Goal: Information Seeking & Learning: Understand process/instructions

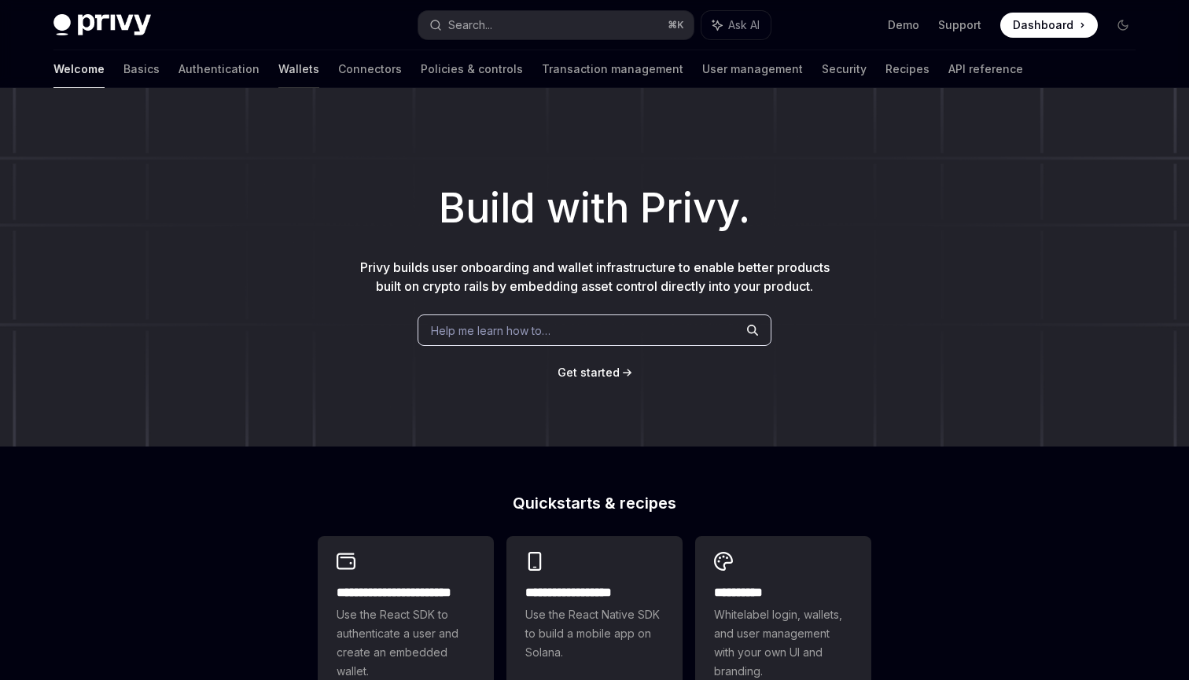
click at [278, 61] on link "Wallets" at bounding box center [298, 69] width 41 height 38
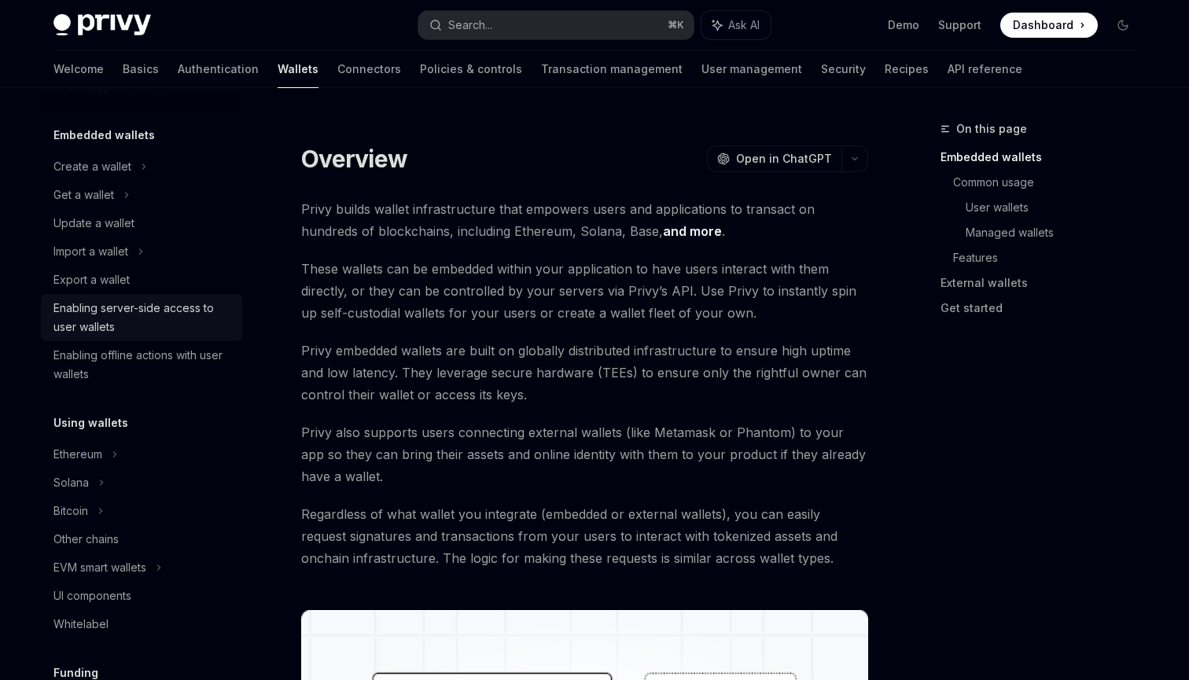
scroll to position [119, 0]
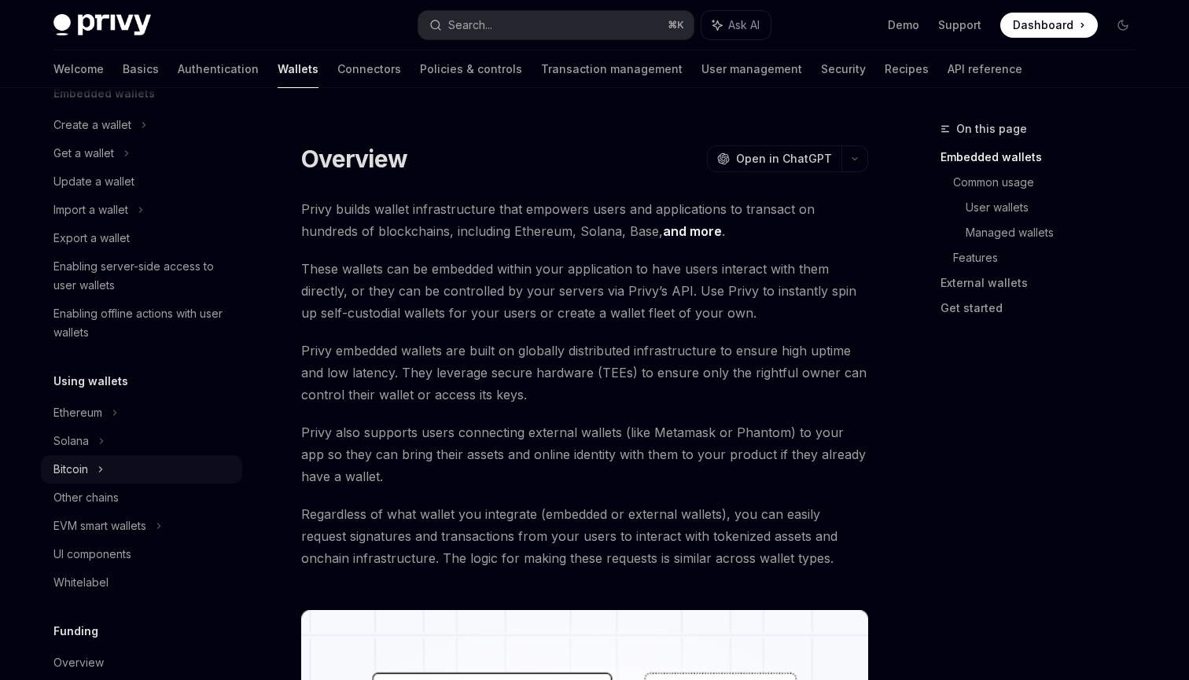
click at [121, 455] on div "Bitcoin" at bounding box center [141, 469] width 201 height 28
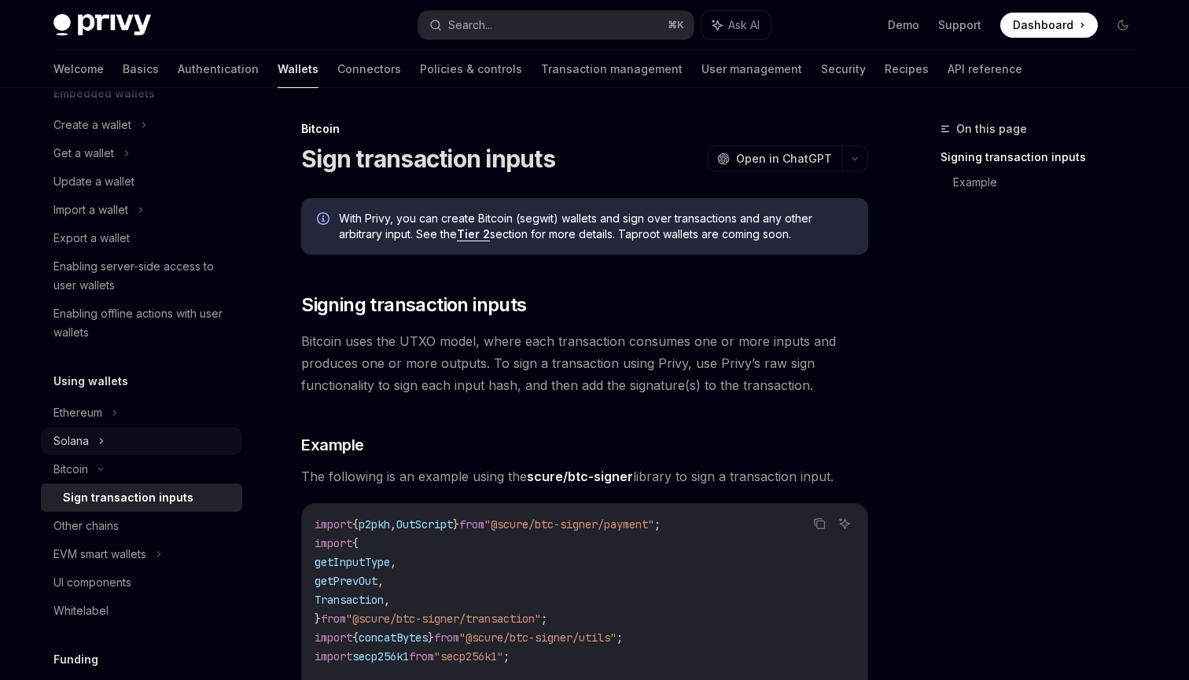
click at [121, 452] on div "Solana" at bounding box center [141, 441] width 201 height 28
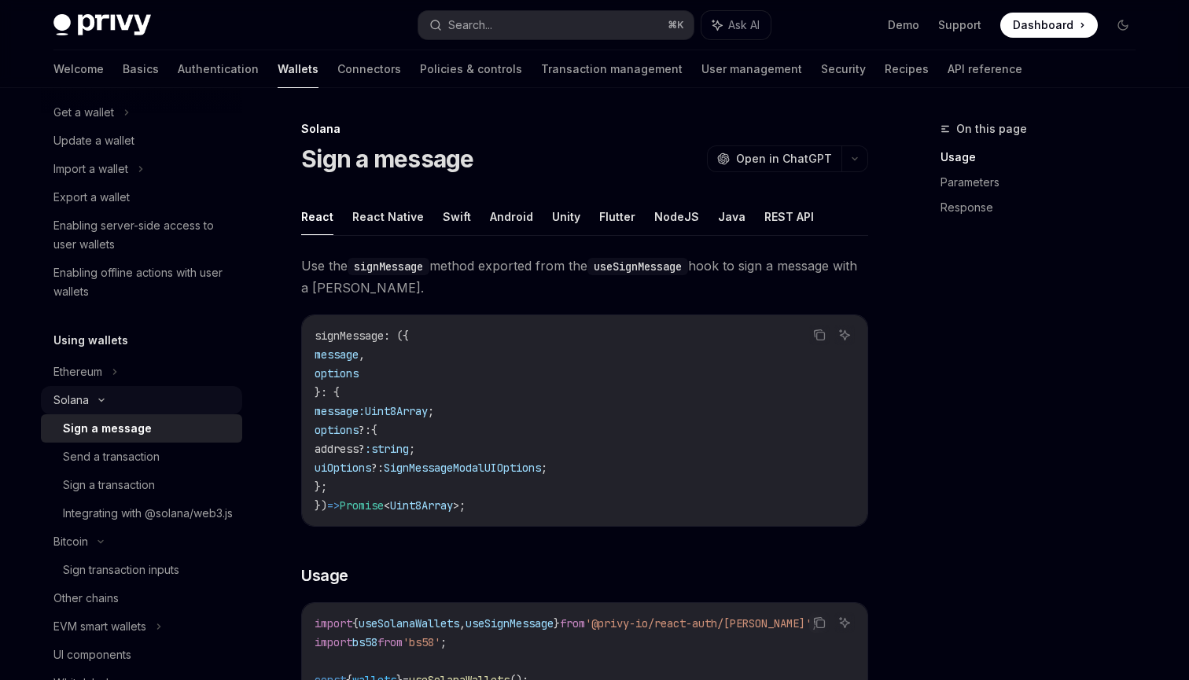
scroll to position [176, 0]
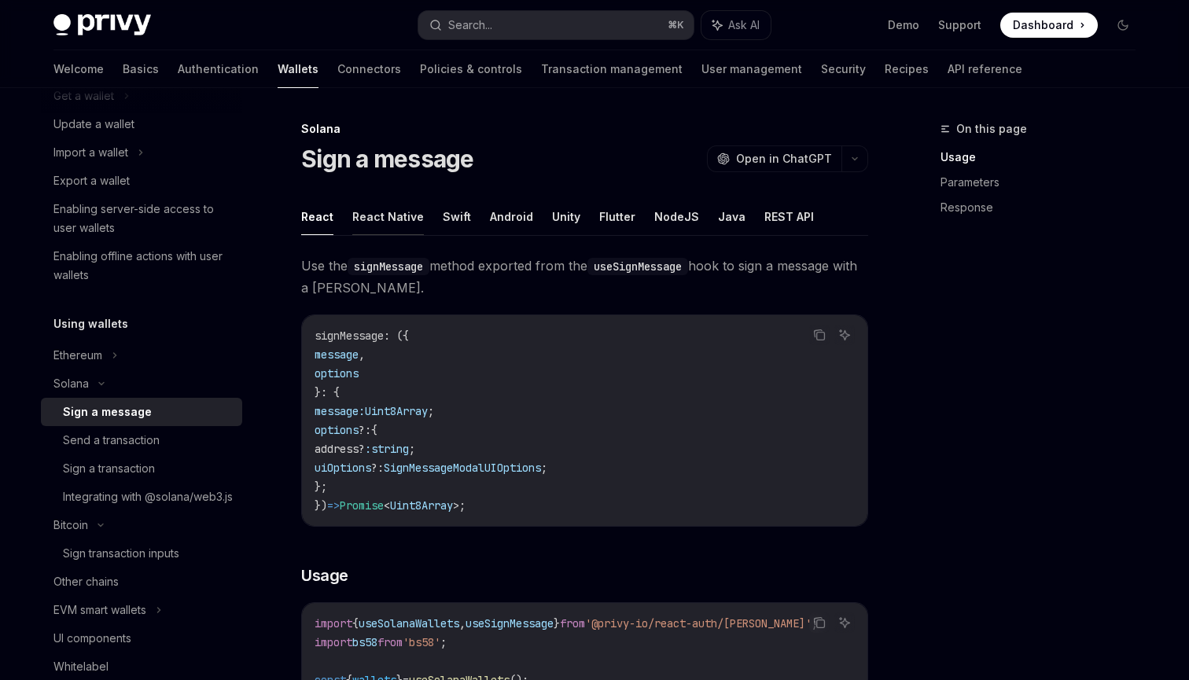
click at [356, 228] on button "React Native" at bounding box center [388, 216] width 72 height 37
type textarea "*"
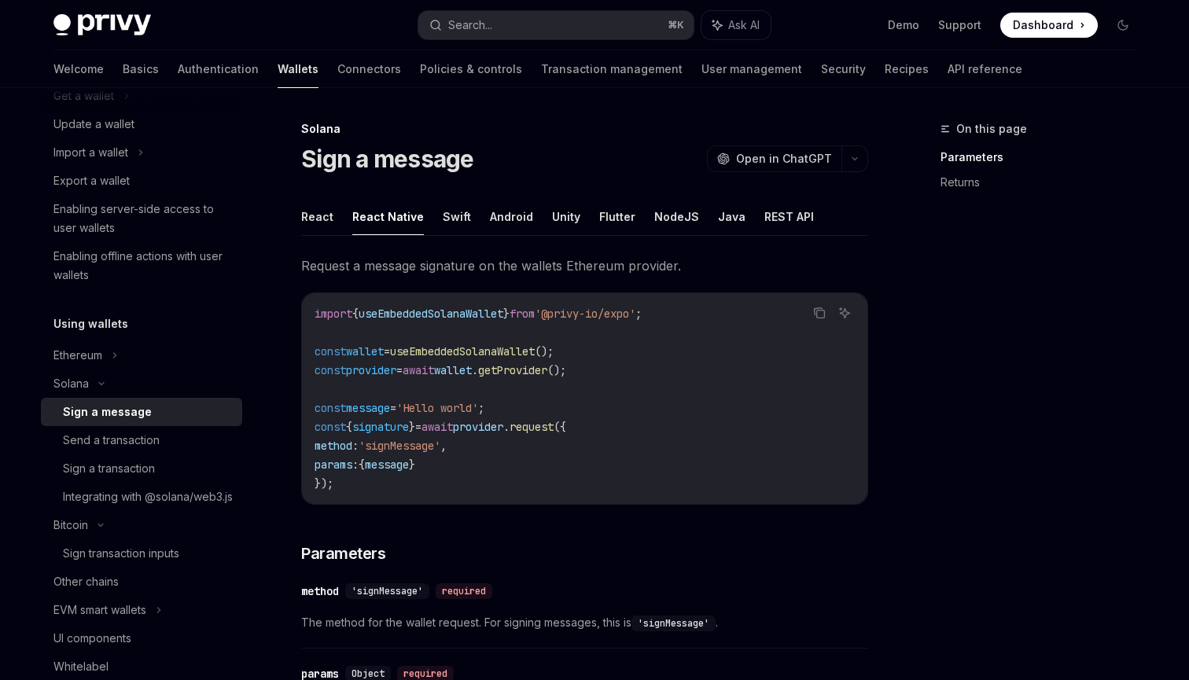
click at [511, 128] on div "Solana" at bounding box center [584, 129] width 567 height 16
click at [1043, 266] on div "On this page Parameters Returns" at bounding box center [1028, 400] width 239 height 561
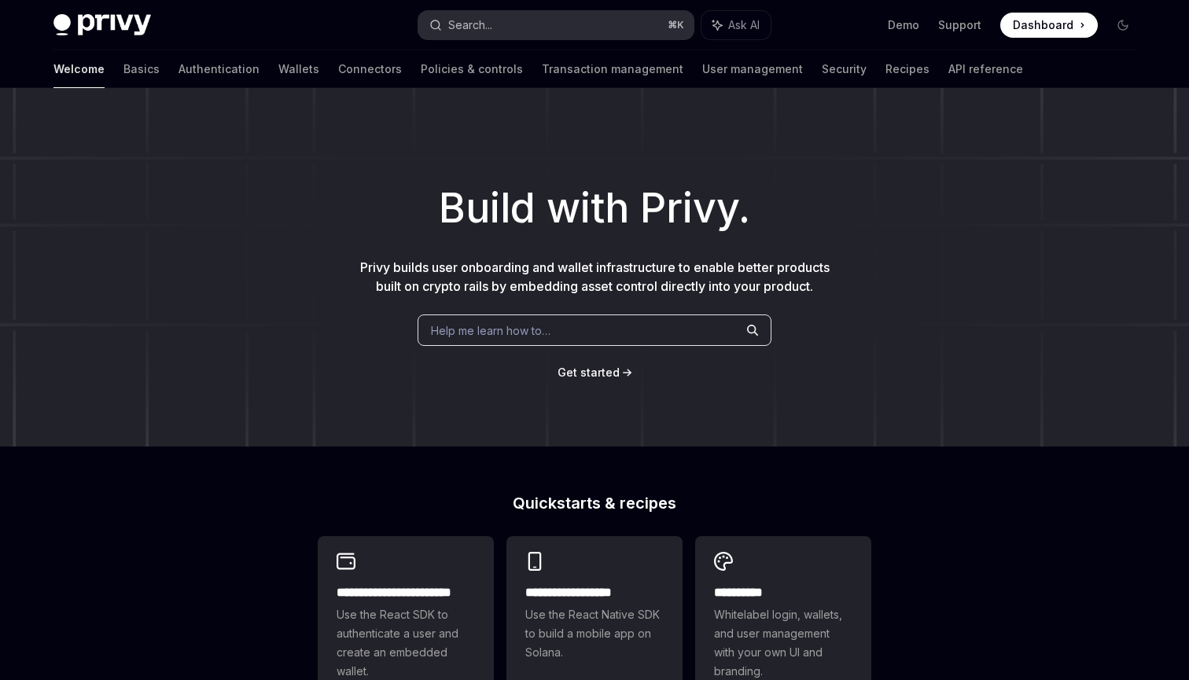
click at [485, 28] on div "Search..." at bounding box center [470, 25] width 44 height 19
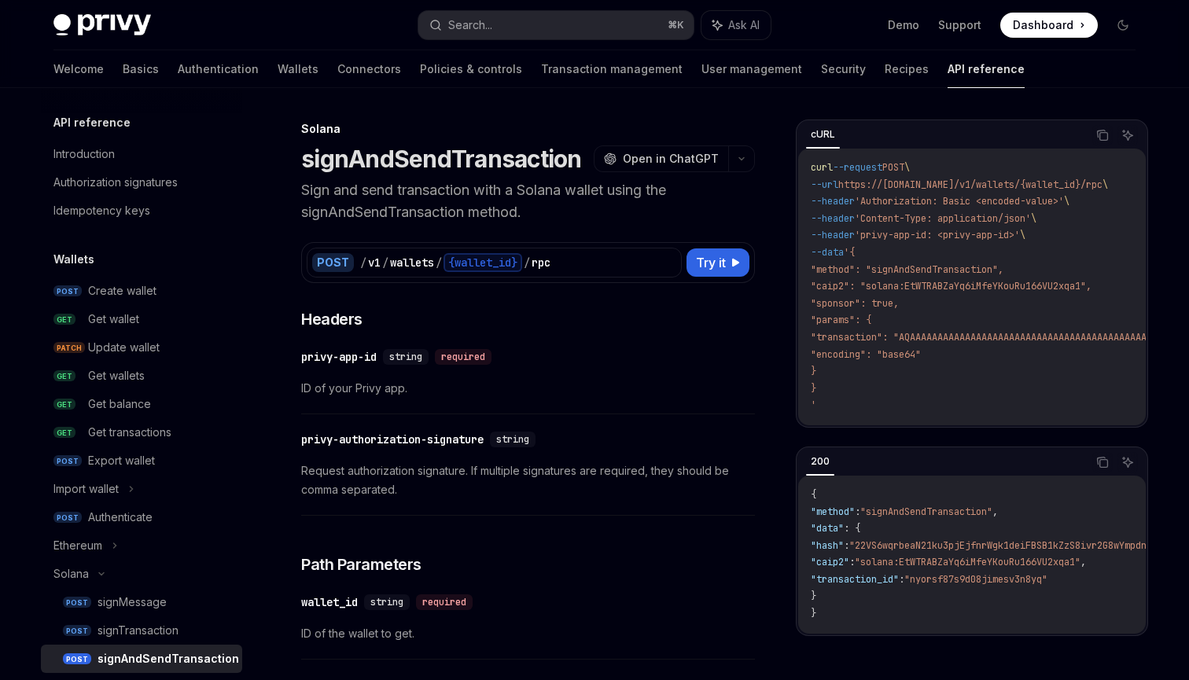
scroll to position [88, 0]
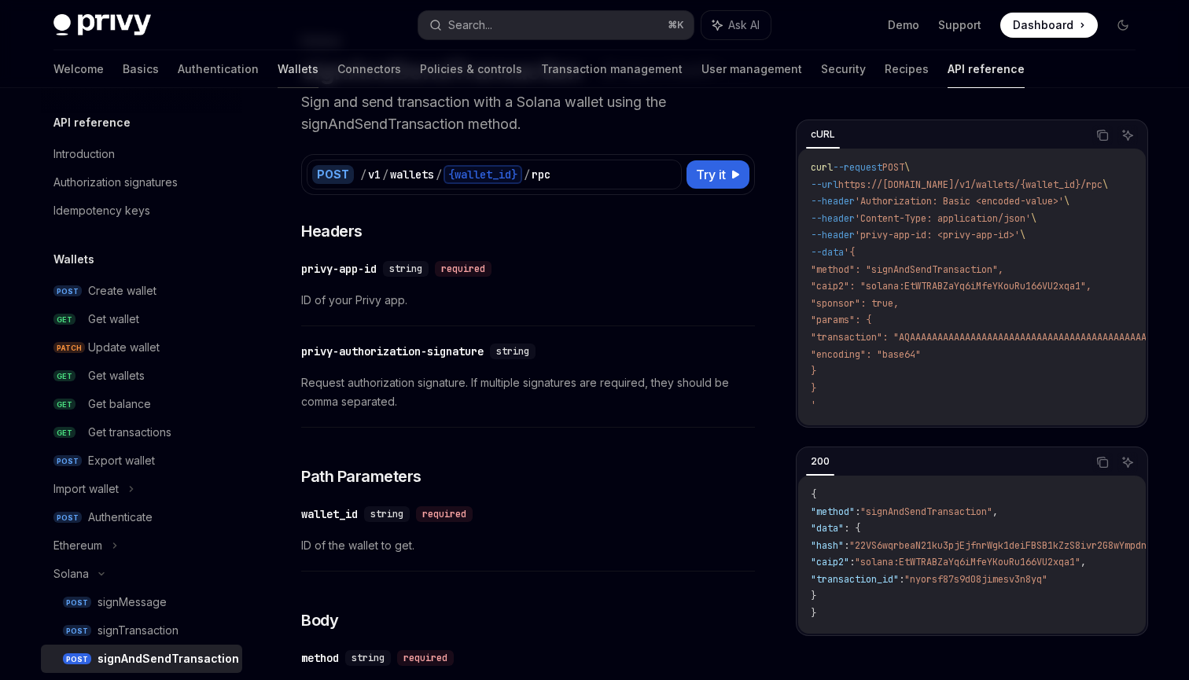
click at [278, 72] on link "Wallets" at bounding box center [298, 69] width 41 height 38
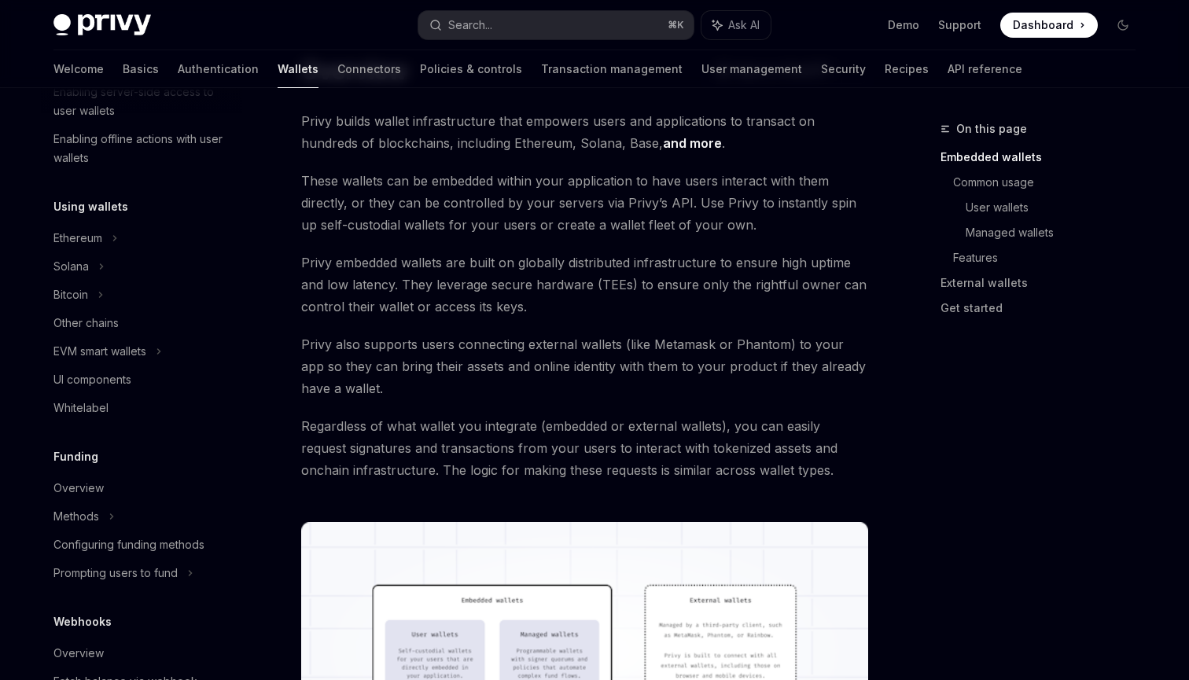
scroll to position [320, 0]
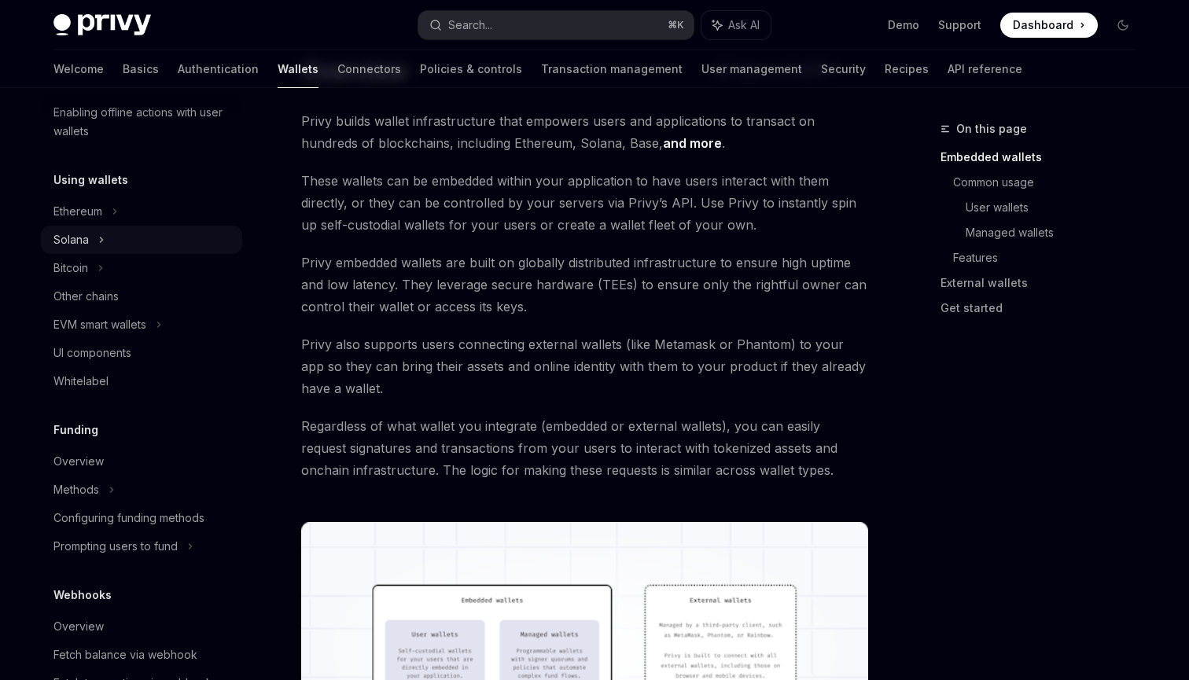
click at [91, 246] on div "Solana" at bounding box center [141, 240] width 201 height 28
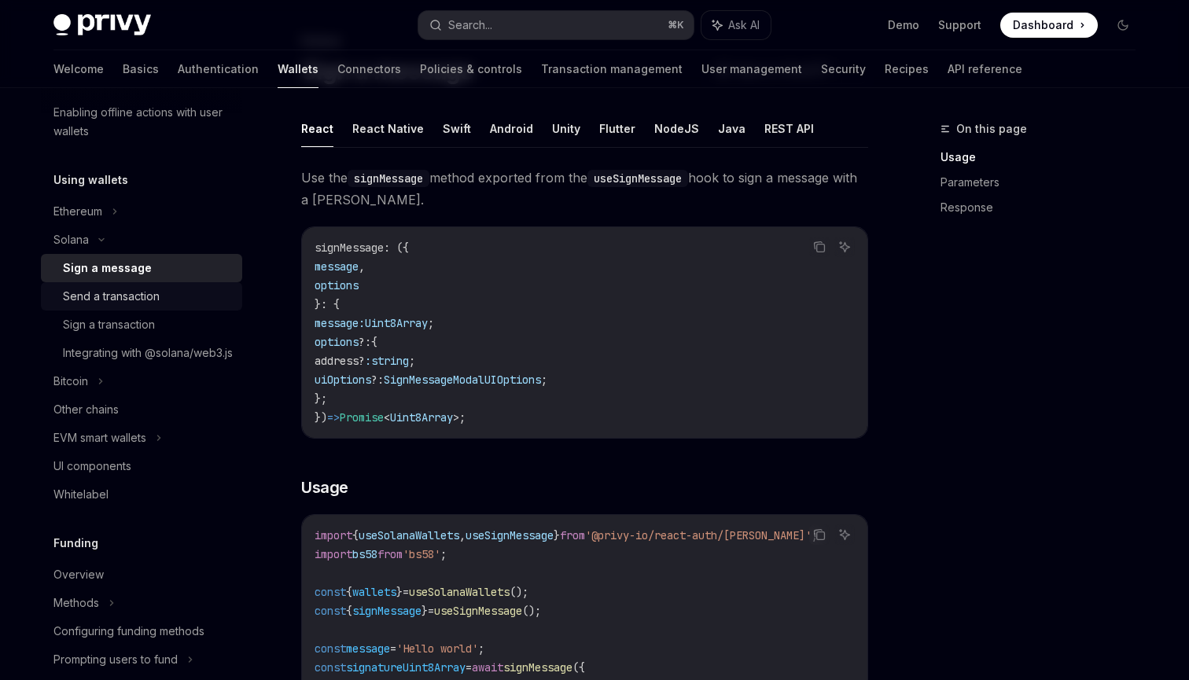
click at [117, 300] on div "Send a transaction" at bounding box center [111, 296] width 97 height 19
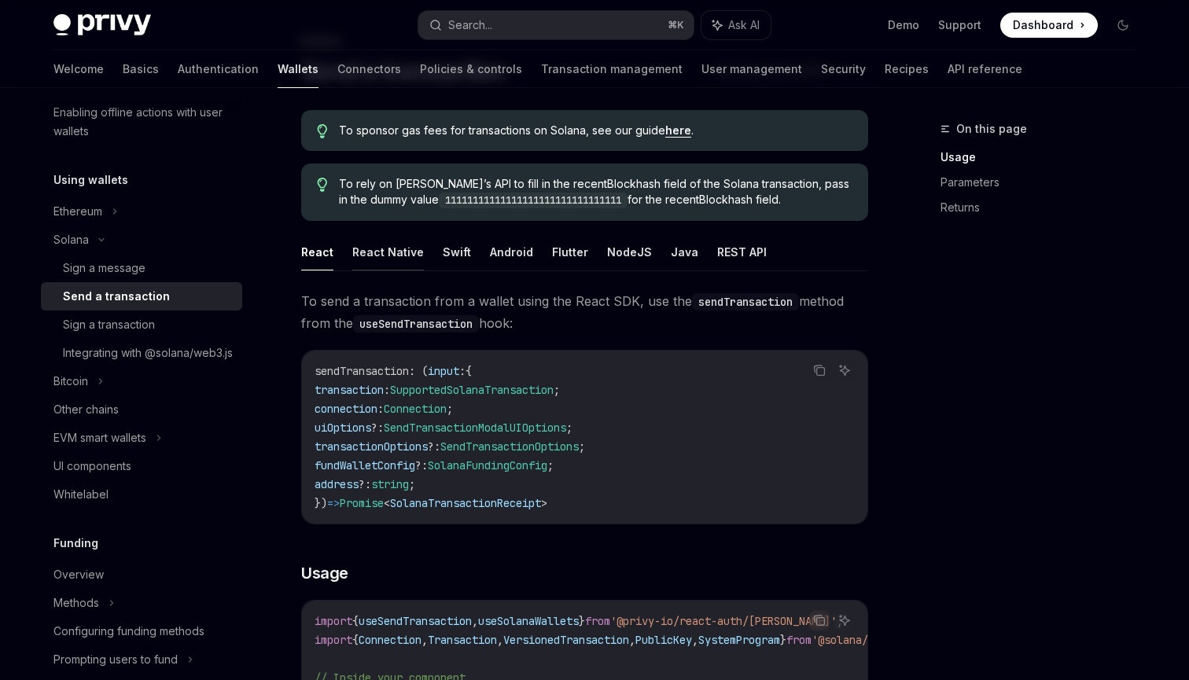
click at [390, 261] on button "React Native" at bounding box center [388, 252] width 72 height 37
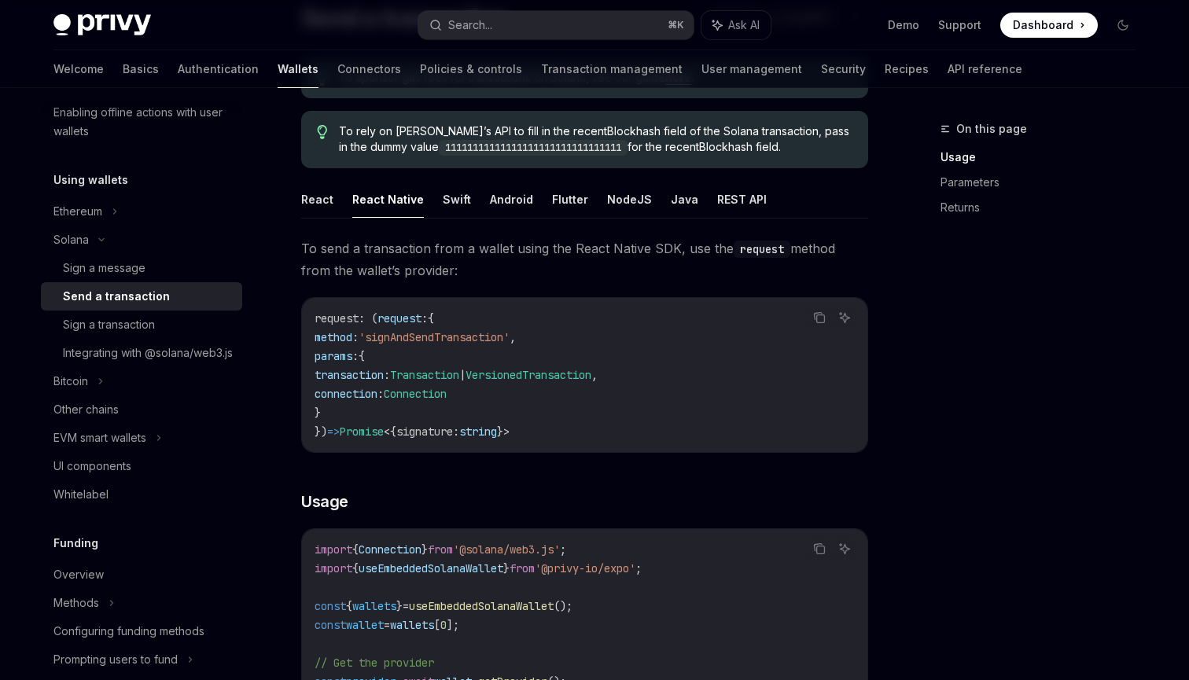
scroll to position [142, 0]
click at [738, 197] on button "REST API" at bounding box center [742, 197] width 50 height 37
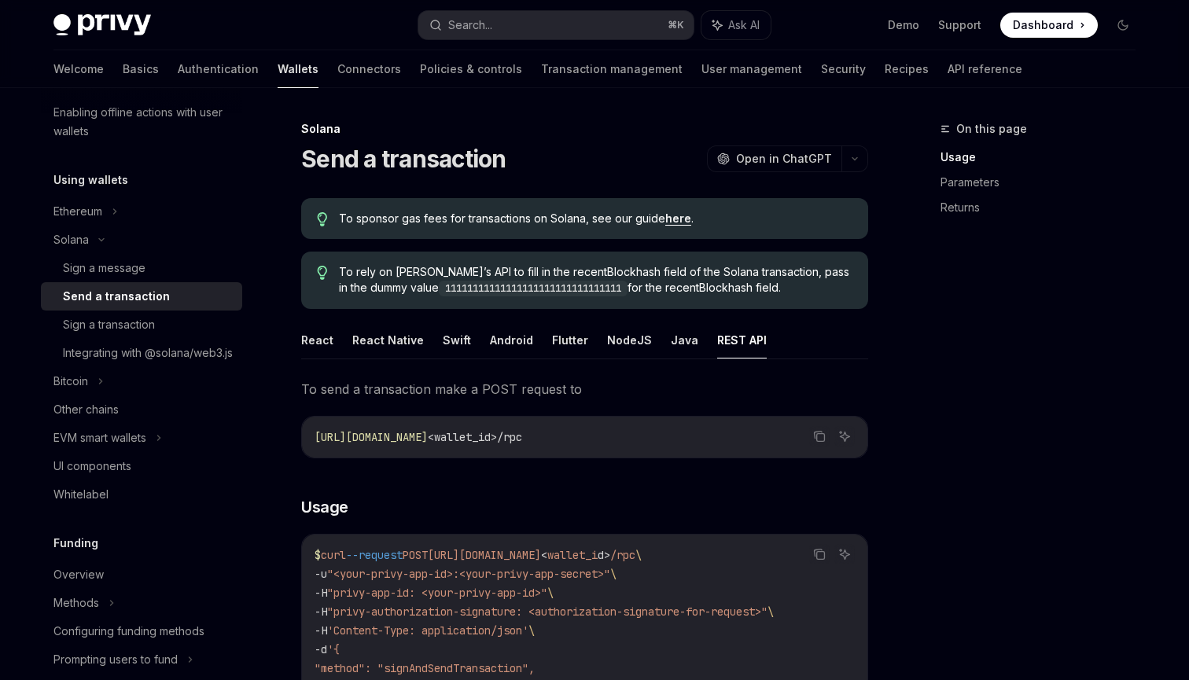
click at [341, 330] on ul "React React Native Swift Android Flutter NodeJS Java REST API" at bounding box center [584, 341] width 567 height 38
click at [335, 331] on ul "React React Native Swift Android Flutter NodeJS Java REST API" at bounding box center [584, 341] width 567 height 38
click at [323, 341] on button "React" at bounding box center [317, 340] width 32 height 37
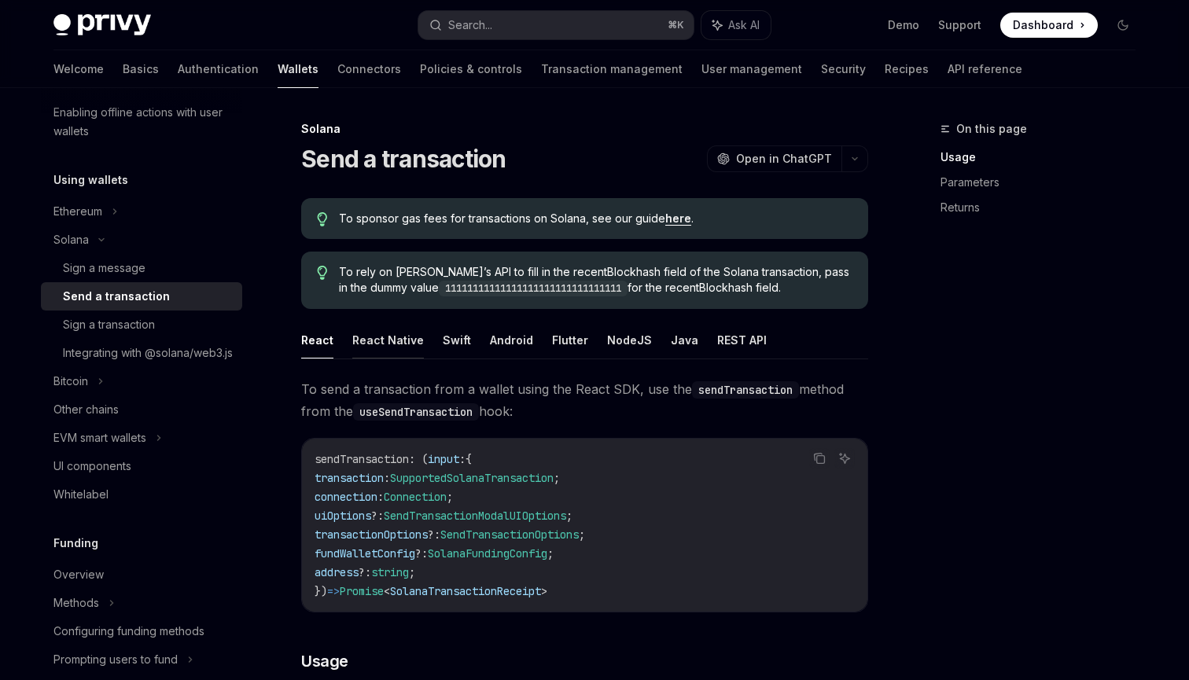
click at [378, 341] on button "React Native" at bounding box center [388, 340] width 72 height 37
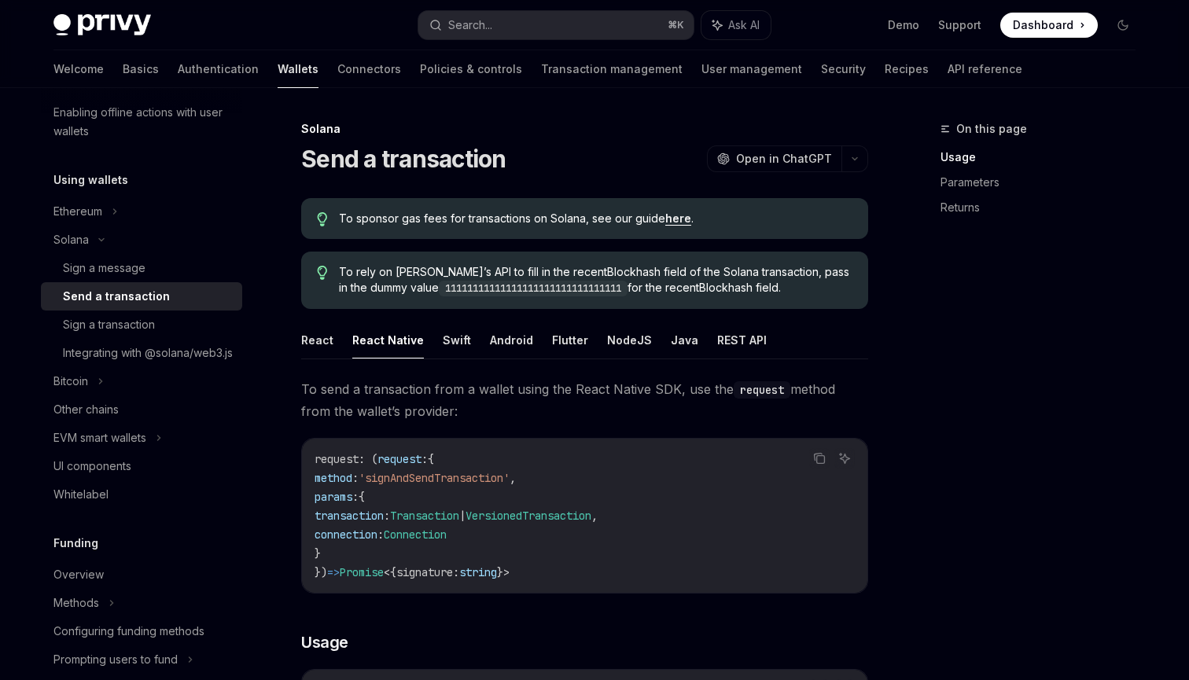
click at [440, 478] on span "'signAndSendTransaction'" at bounding box center [434, 478] width 151 height 14
copy span "signAndSendTransaction"
click at [324, 337] on button "React" at bounding box center [317, 340] width 32 height 37
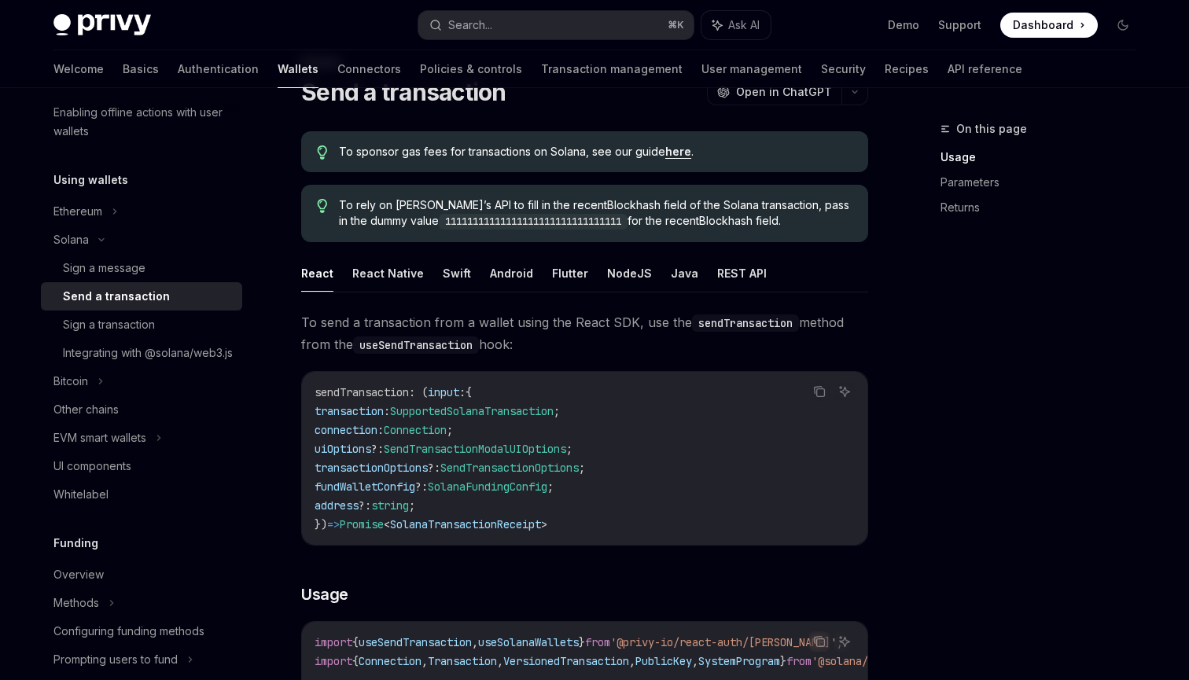
scroll to position [83, 0]
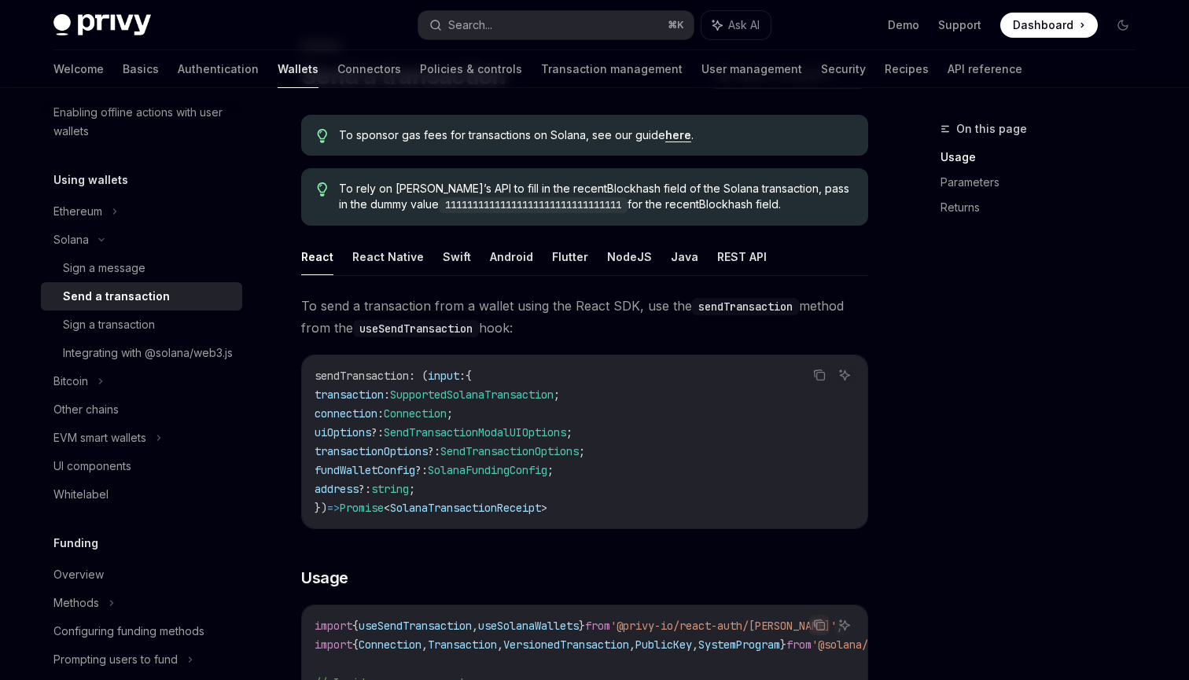
click at [488, 456] on span "SendTransactionOptions" at bounding box center [510, 451] width 138 height 14
copy span "SendTransactionOptions"
click at [916, 337] on div "On this page Usage Parameters Returns" at bounding box center [1028, 400] width 239 height 561
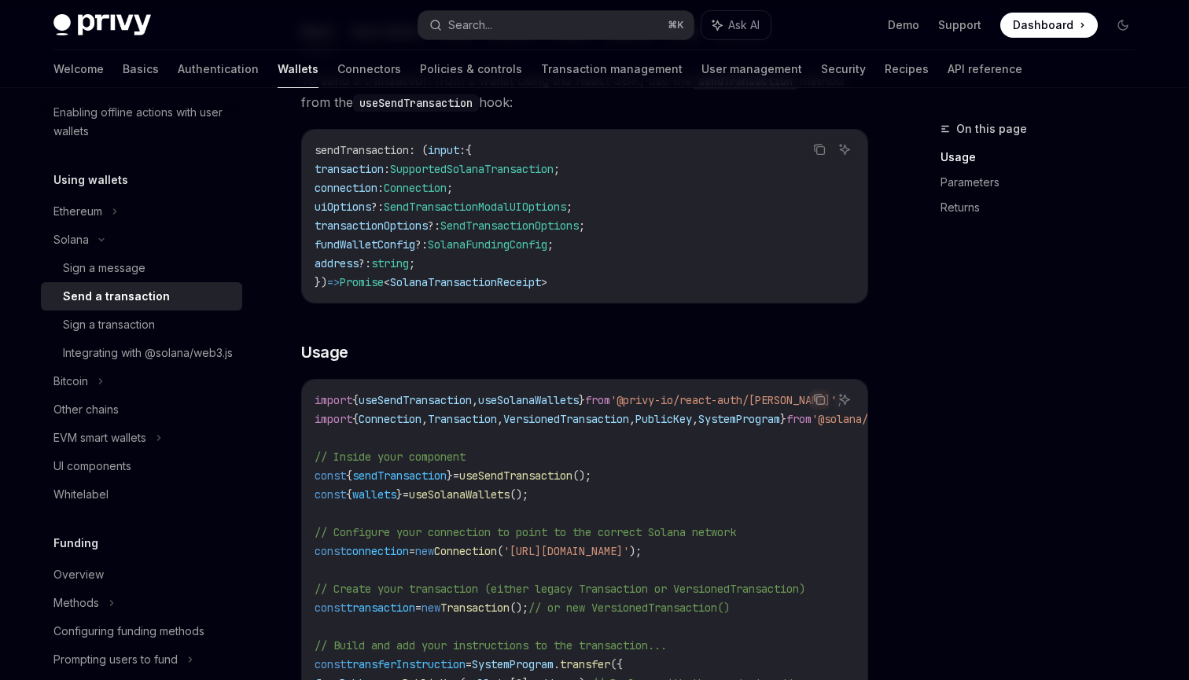
scroll to position [0, 0]
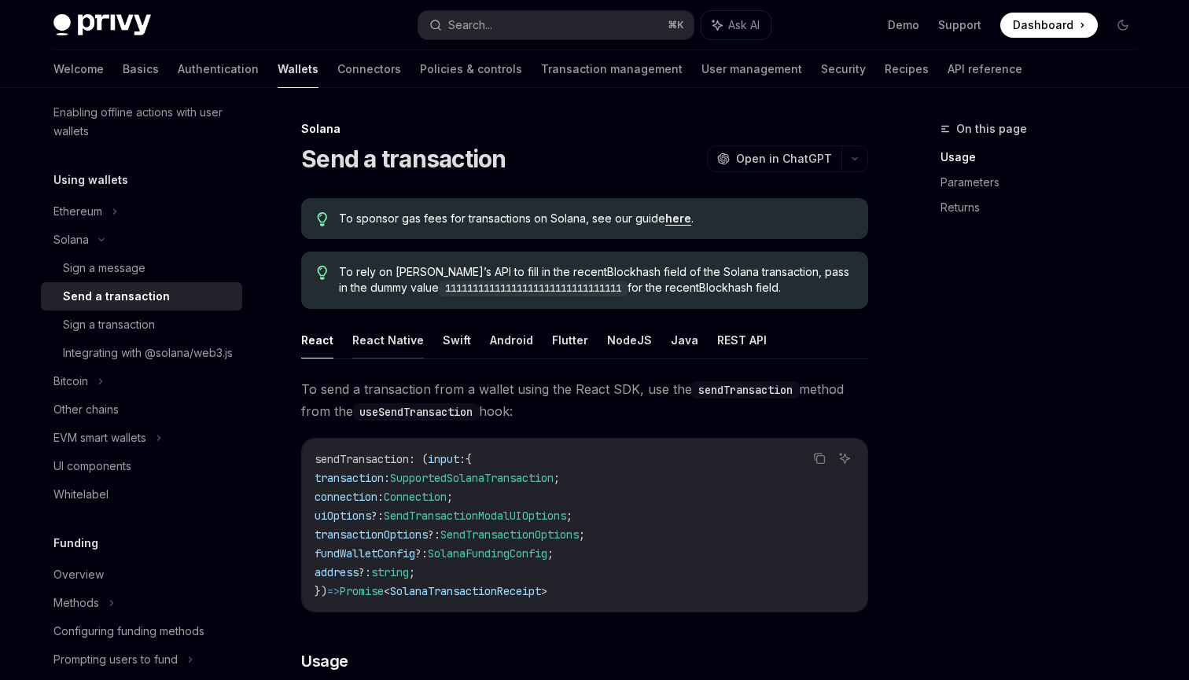
click at [380, 344] on button "React Native" at bounding box center [388, 340] width 72 height 37
type textarea "*"
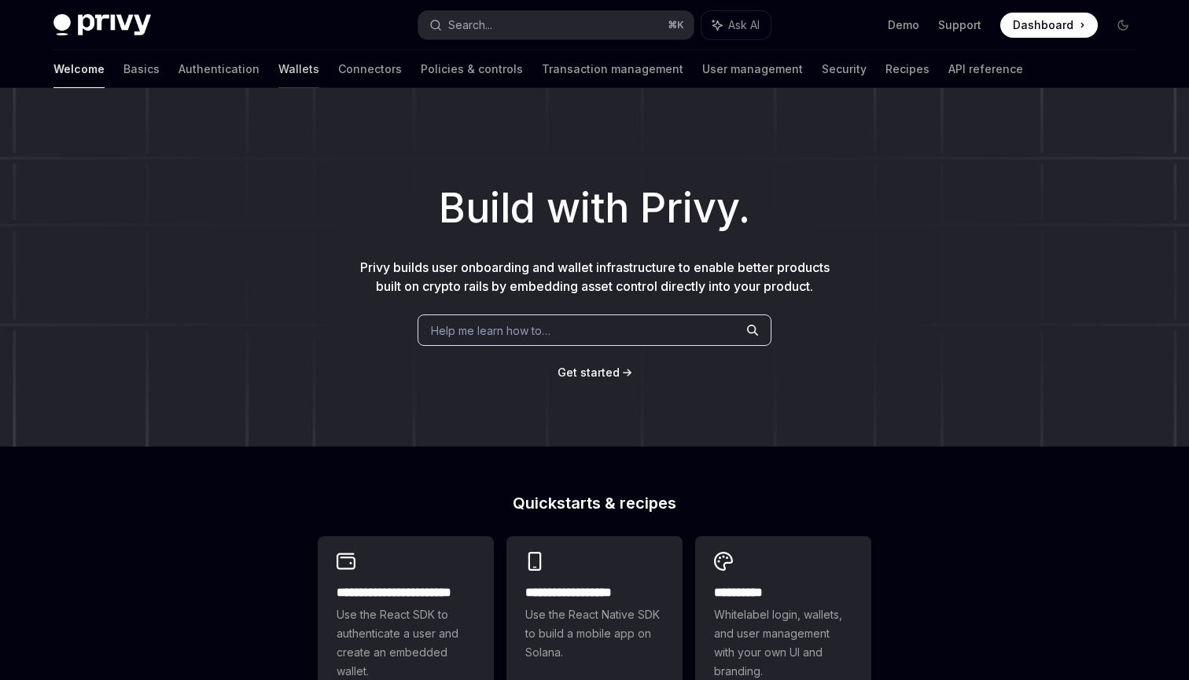
click at [278, 61] on link "Wallets" at bounding box center [298, 69] width 41 height 38
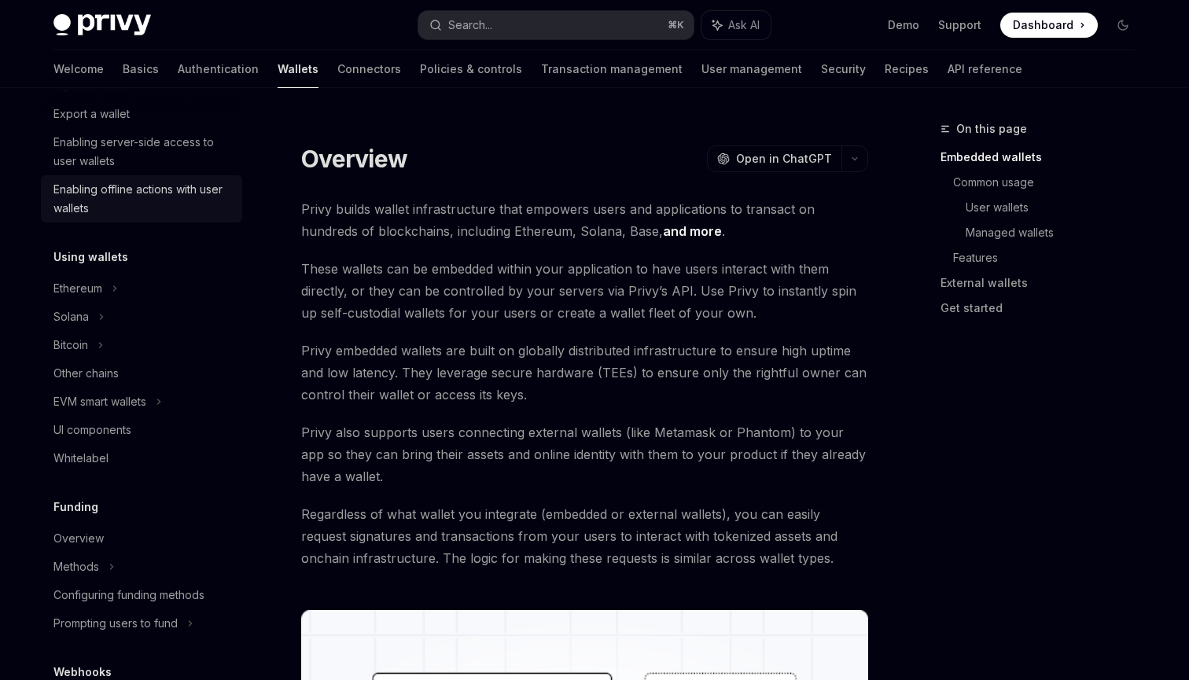
scroll to position [356, 0]
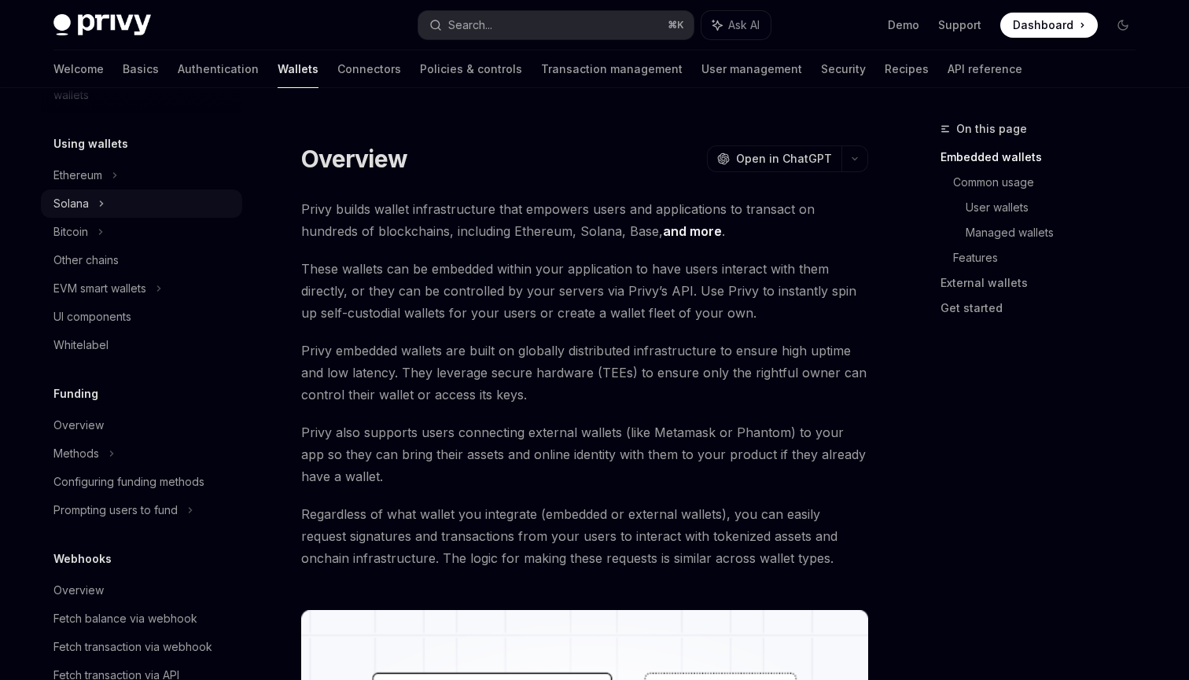
click at [72, 197] on div "Solana" at bounding box center [70, 203] width 35 height 19
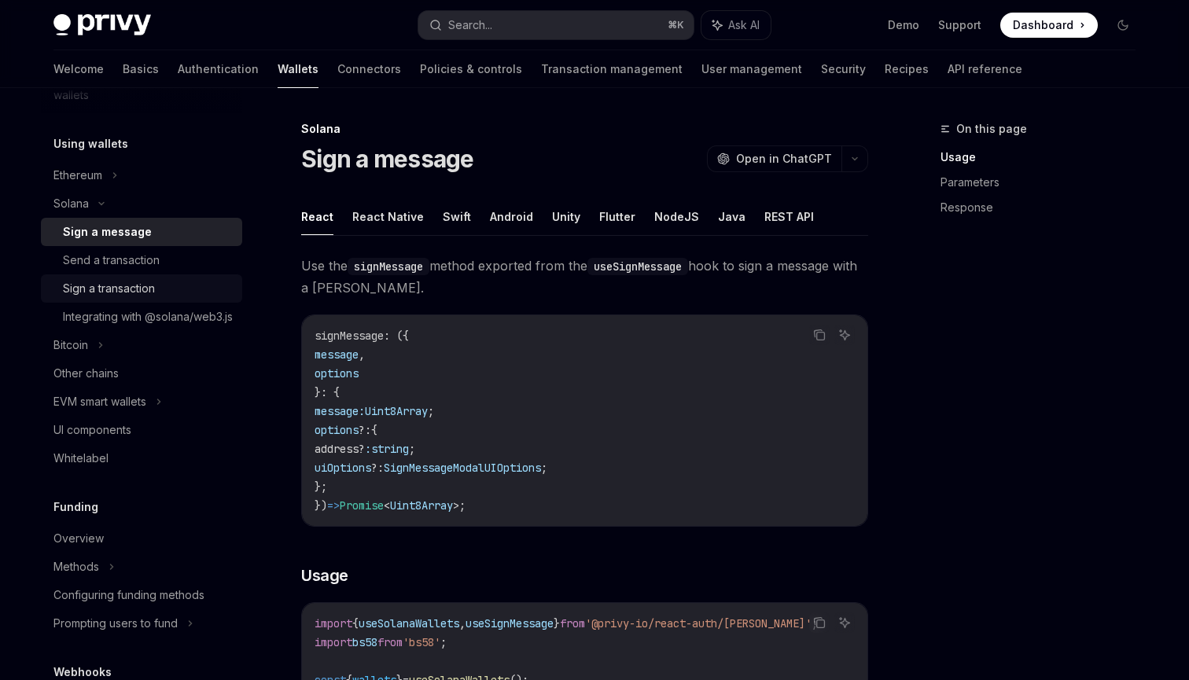
click at [101, 281] on div "Sign a transaction" at bounding box center [109, 288] width 92 height 19
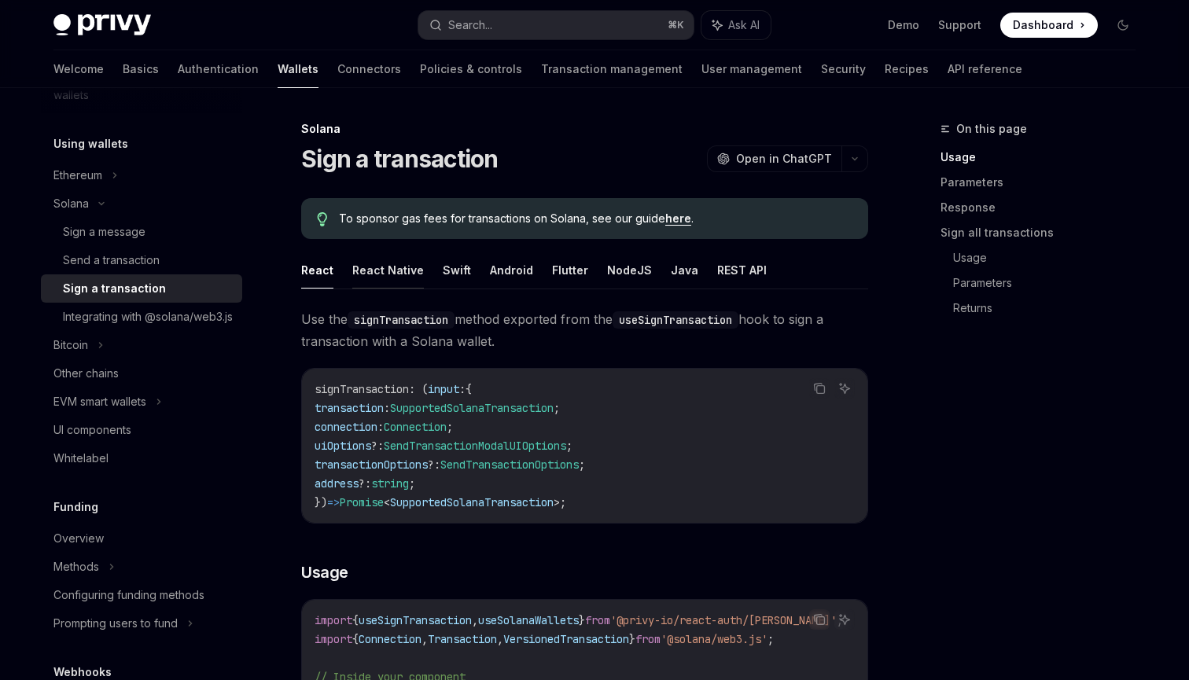
click at [383, 258] on button "React Native" at bounding box center [388, 270] width 72 height 37
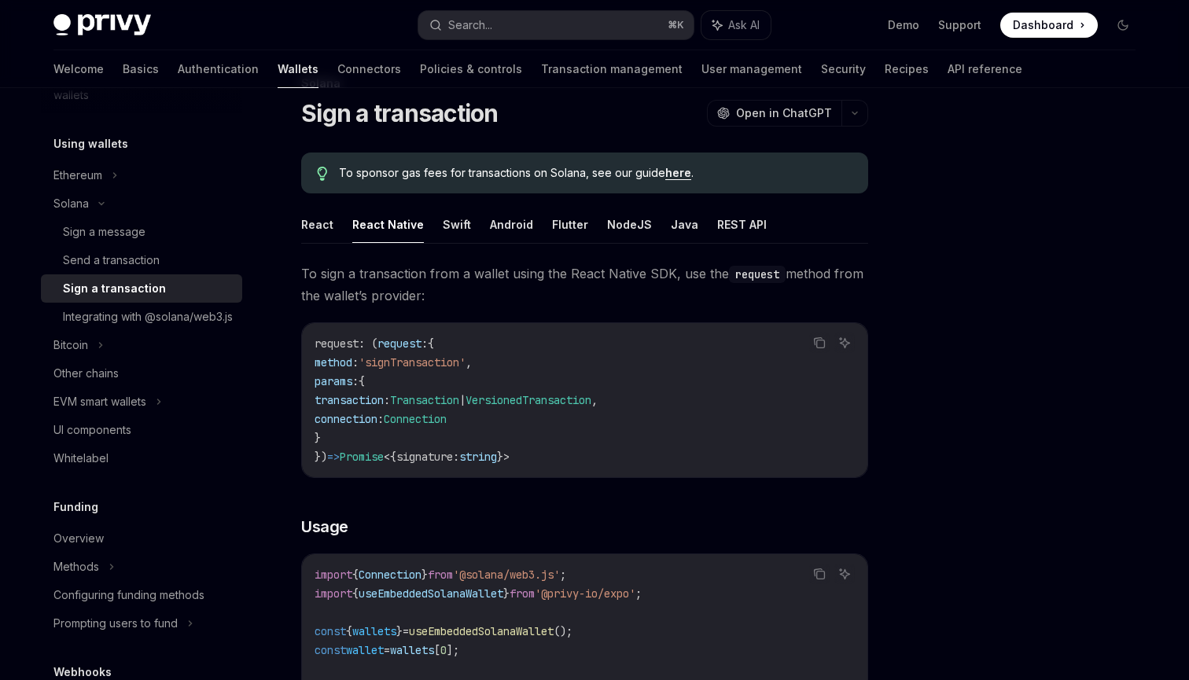
scroll to position [37, 0]
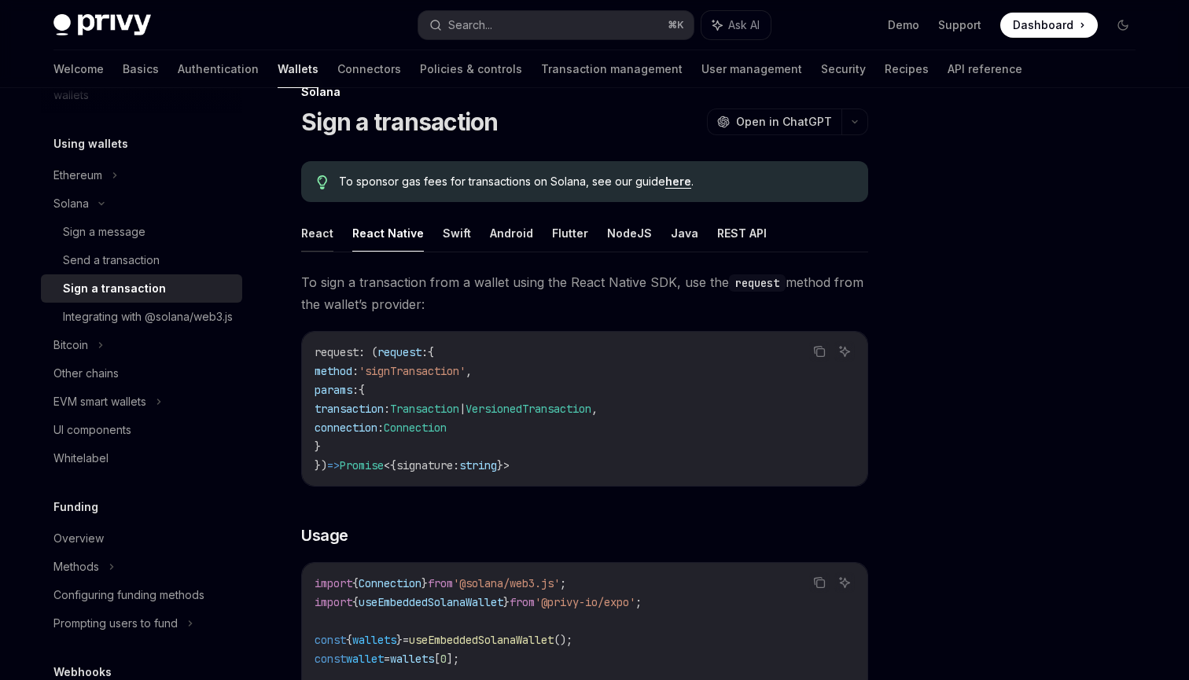
click at [309, 227] on button "React" at bounding box center [317, 233] width 32 height 37
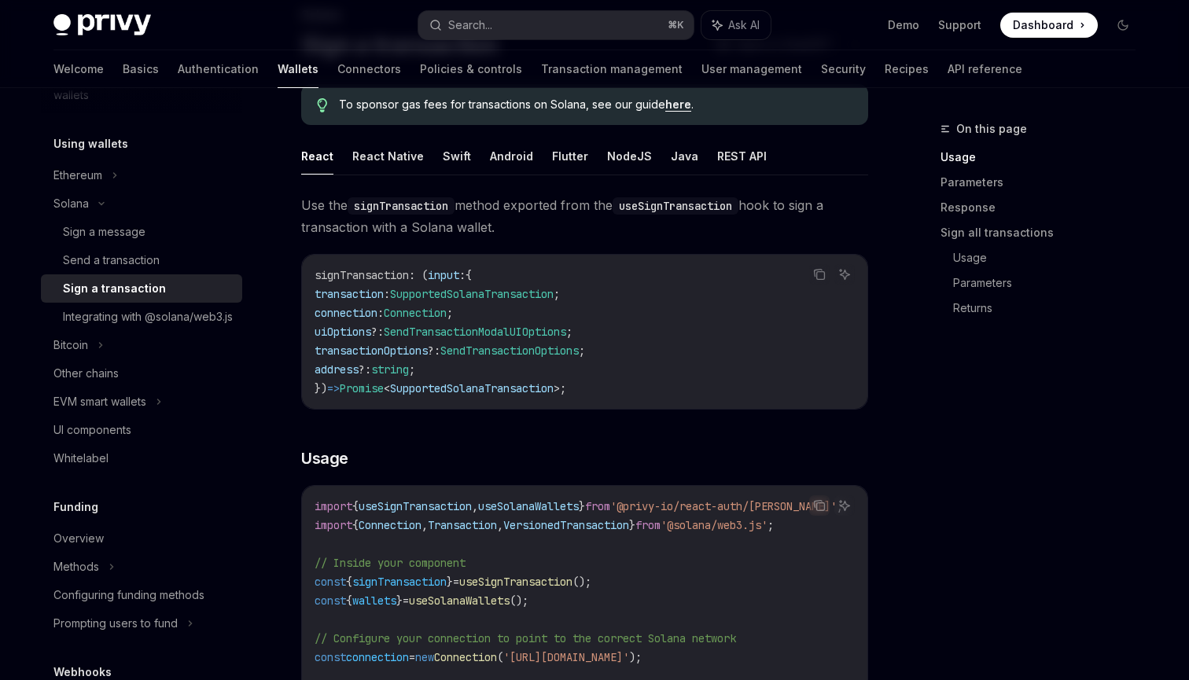
scroll to position [152, 0]
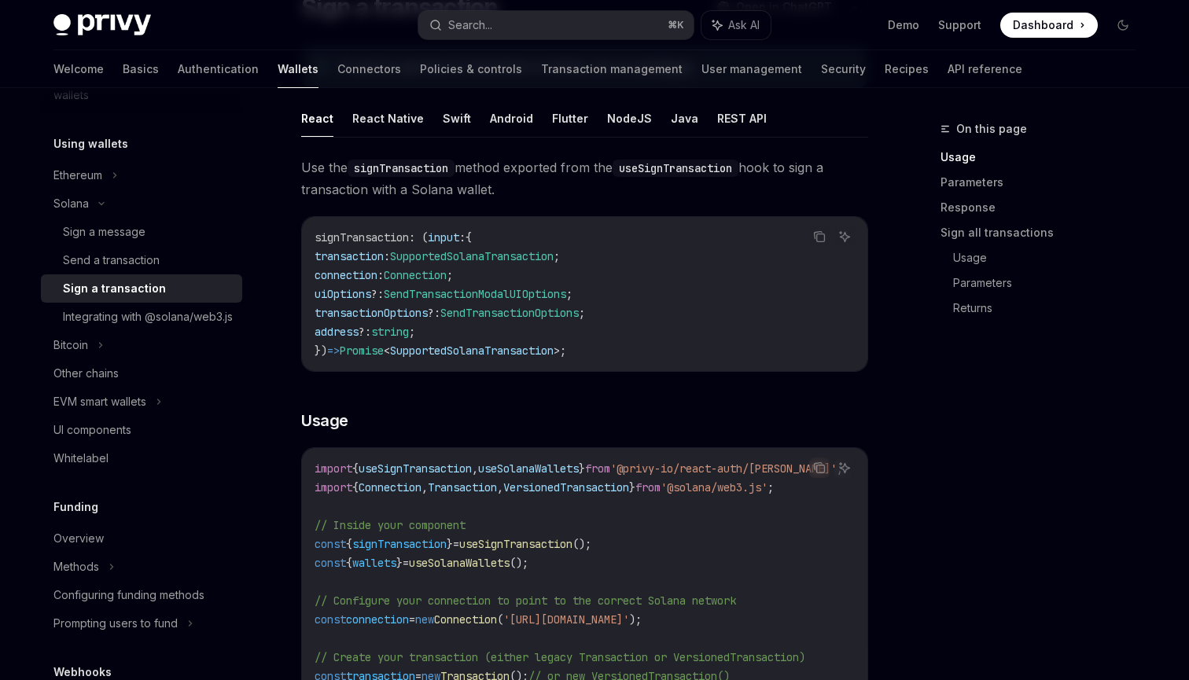
click at [547, 314] on span "SendTransactionOptions" at bounding box center [510, 313] width 138 height 14
click at [384, 122] on button "React Native" at bounding box center [388, 118] width 72 height 37
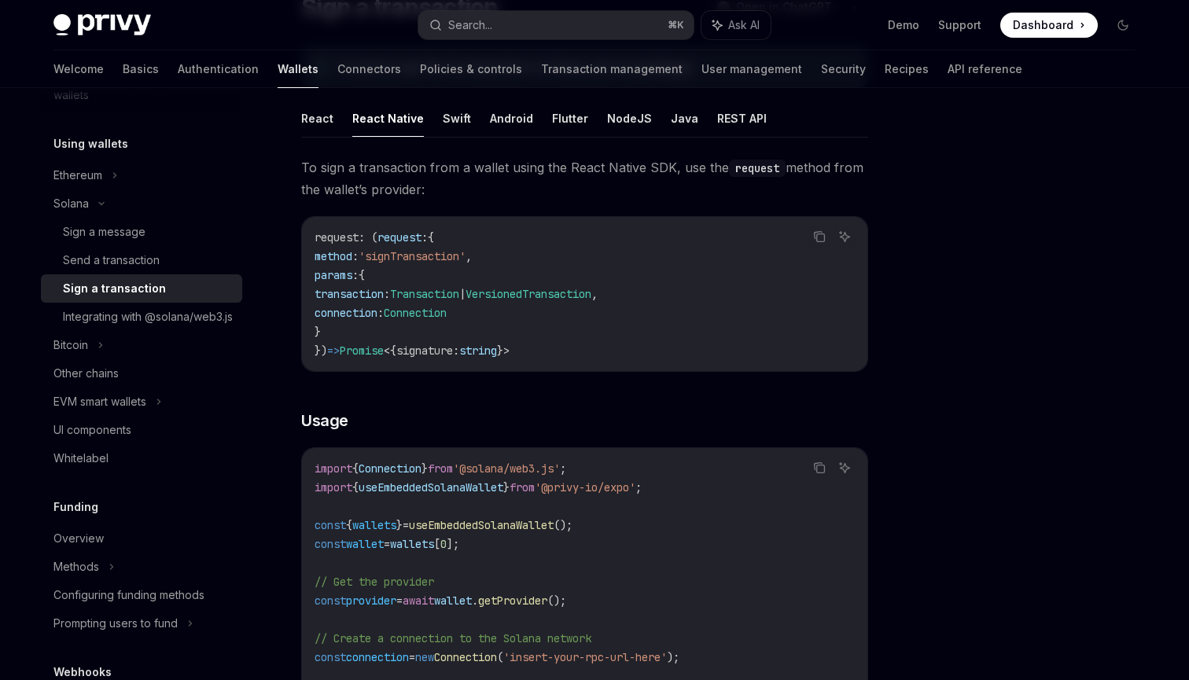
click at [327, 137] on ul "React React Native Swift Android Flutter NodeJS Java REST API" at bounding box center [584, 119] width 567 height 38
click at [321, 127] on button "React" at bounding box center [317, 118] width 32 height 37
type textarea "*"
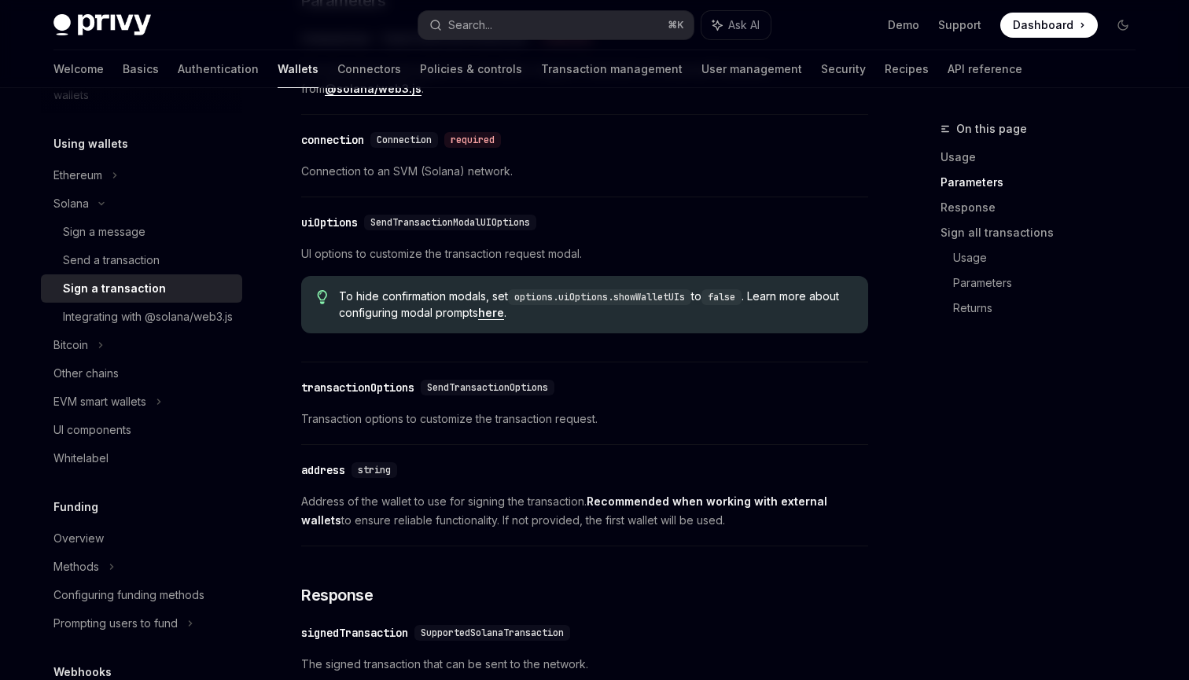
scroll to position [1081, 0]
